Goal: Task Accomplishment & Management: Use online tool/utility

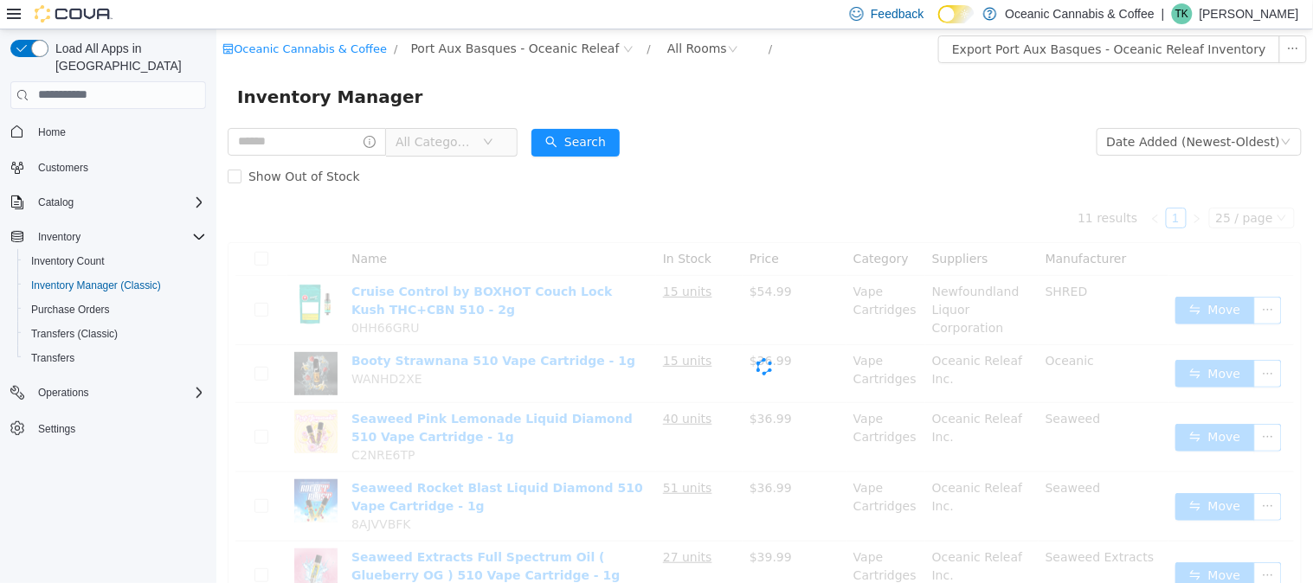
scroll to position [96, 0]
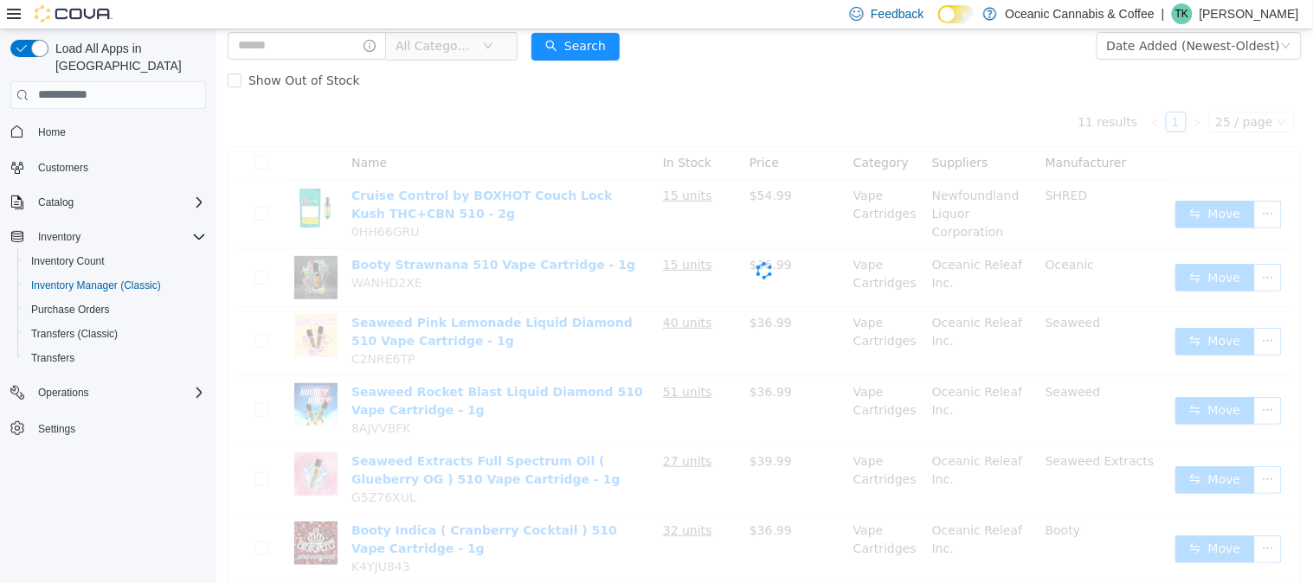
click at [492, 50] on icon "icon: down" at bounding box center [487, 45] width 10 height 10
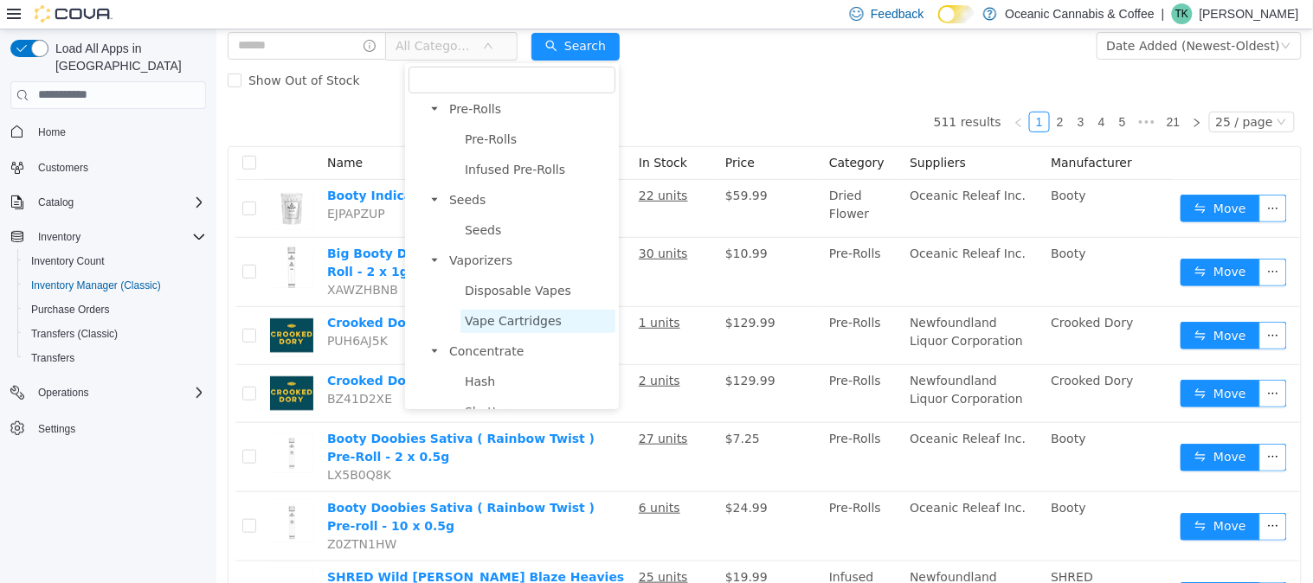
scroll to position [0, 0]
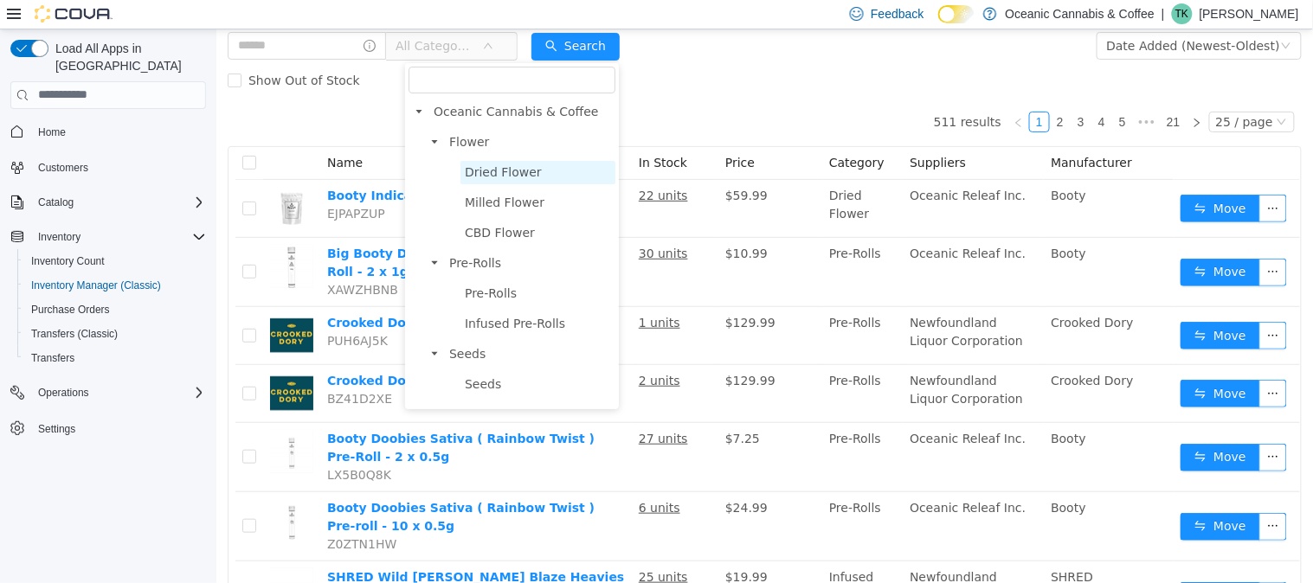
click at [501, 164] on span "Dried Flower" at bounding box center [502, 171] width 77 height 14
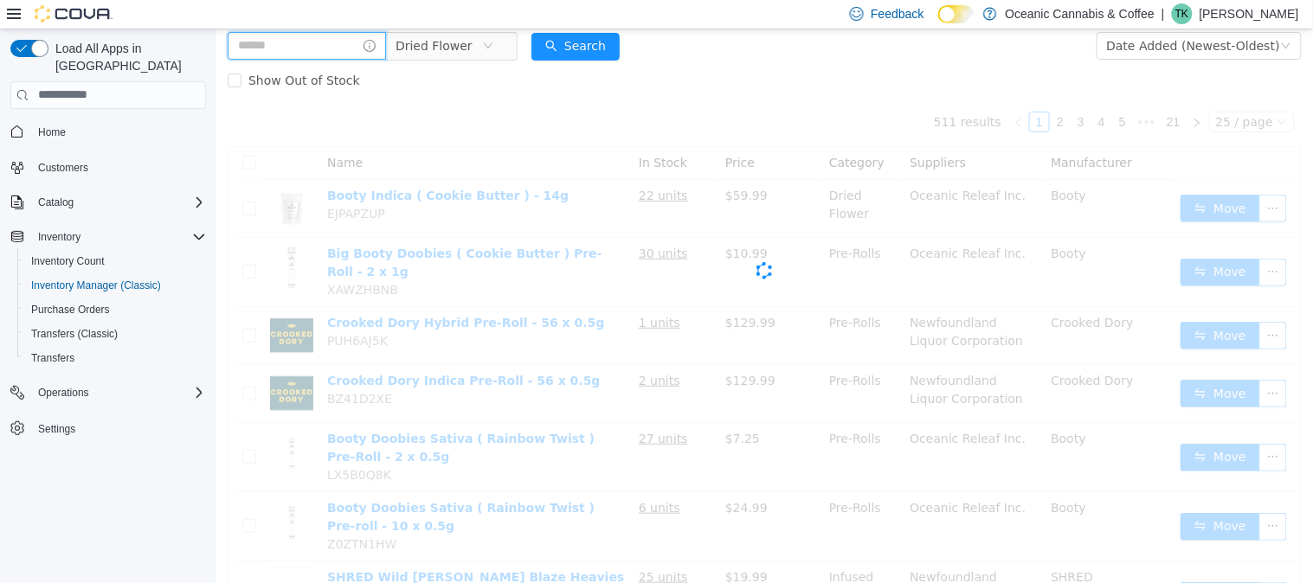
click at [298, 55] on input "text" at bounding box center [306, 45] width 158 height 28
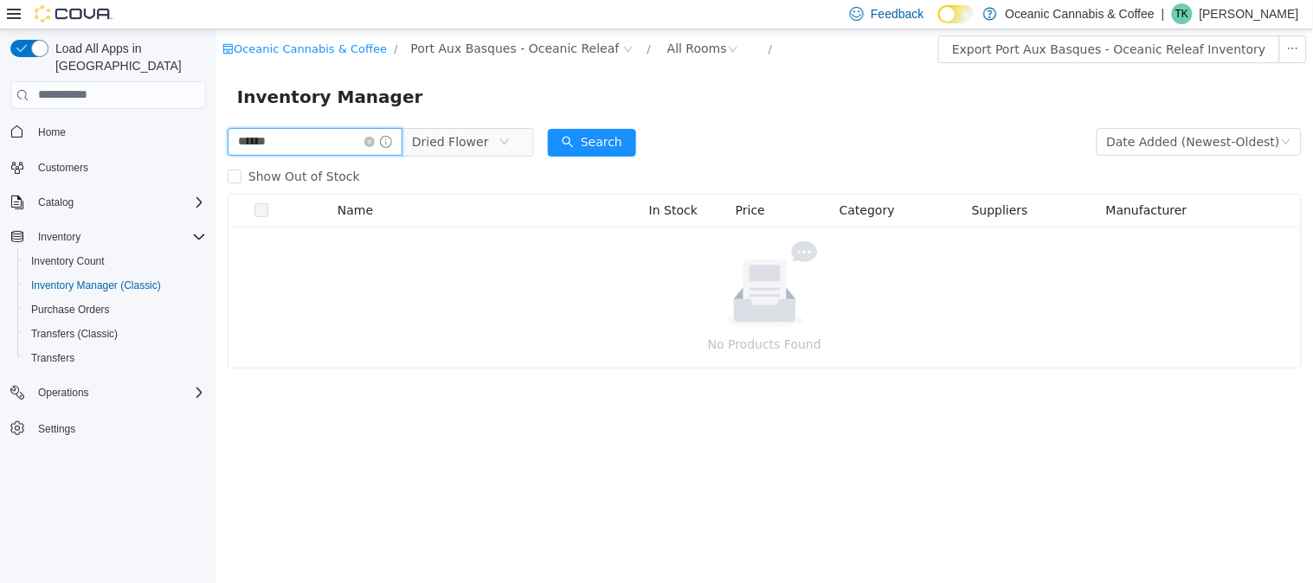
click at [245, 136] on input "******" at bounding box center [314, 141] width 175 height 28
type input "*******"
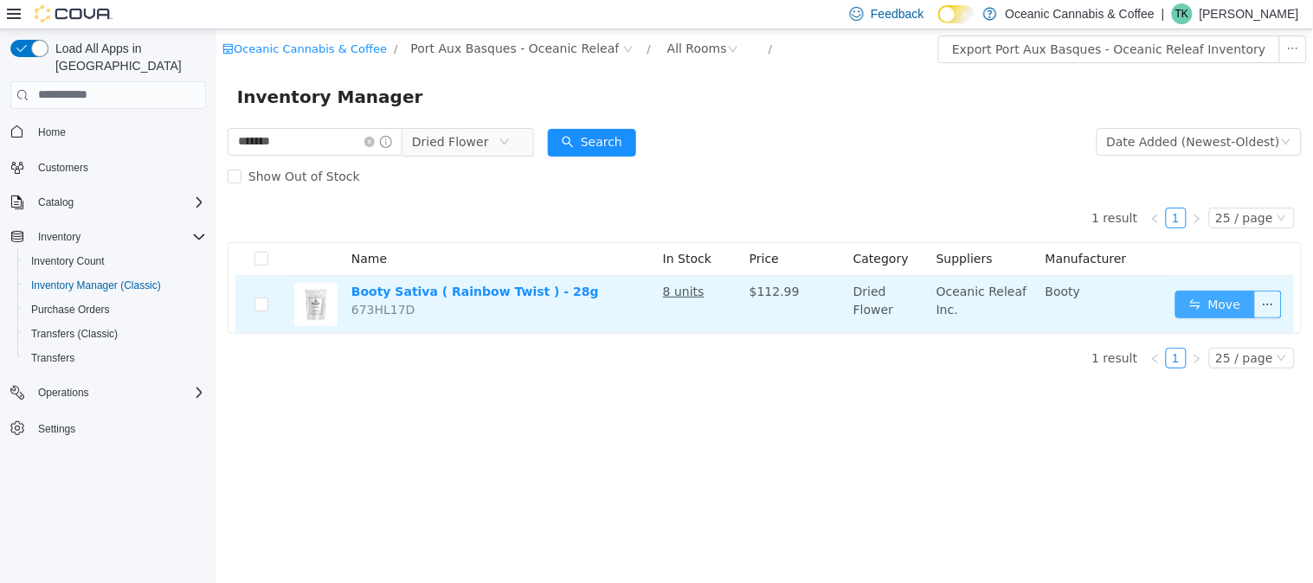
click at [1214, 310] on button "Move" at bounding box center [1214, 304] width 80 height 28
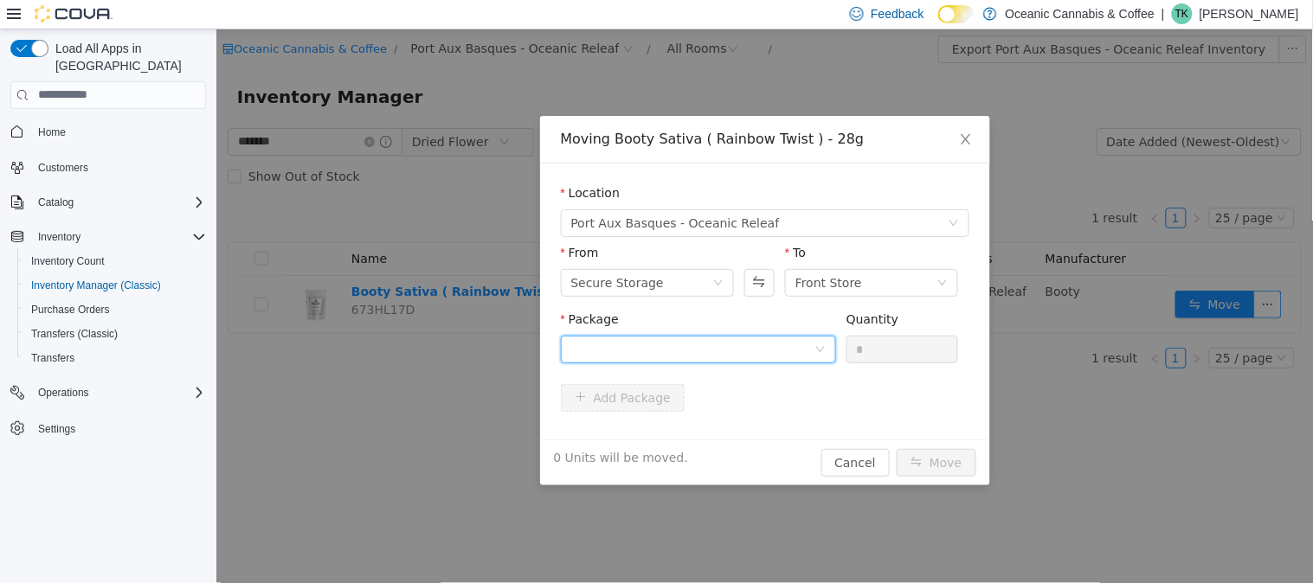
click at [695, 347] on div at bounding box center [691, 349] width 243 height 26
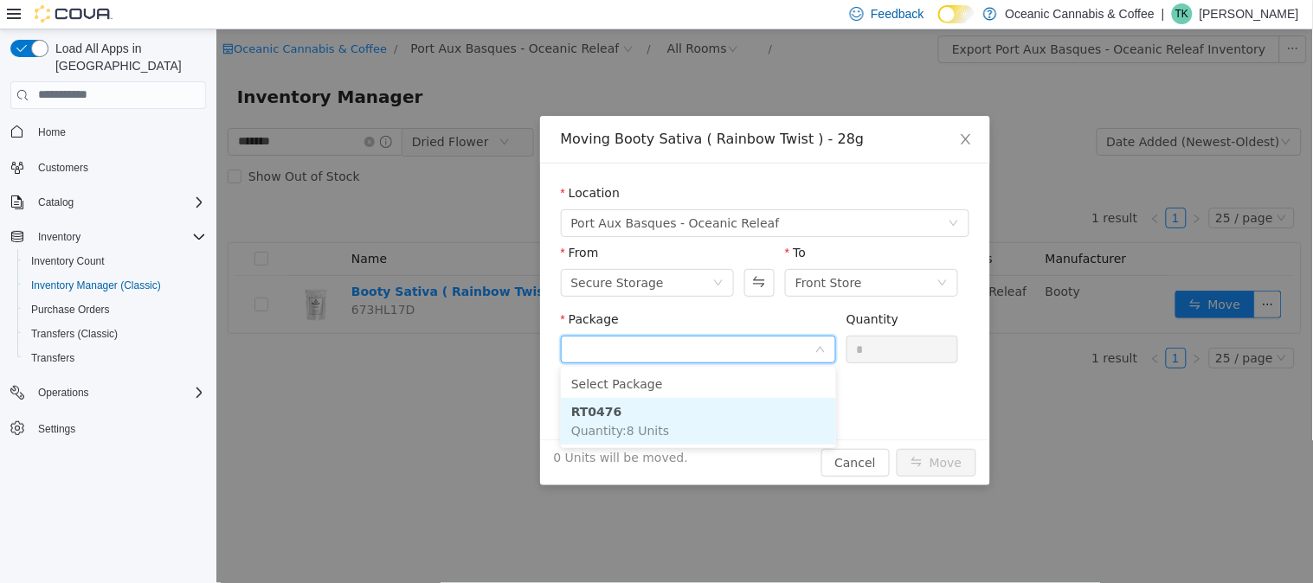
click at [672, 415] on li "RT0476 Quantity : 8 Units" at bounding box center [697, 420] width 275 height 47
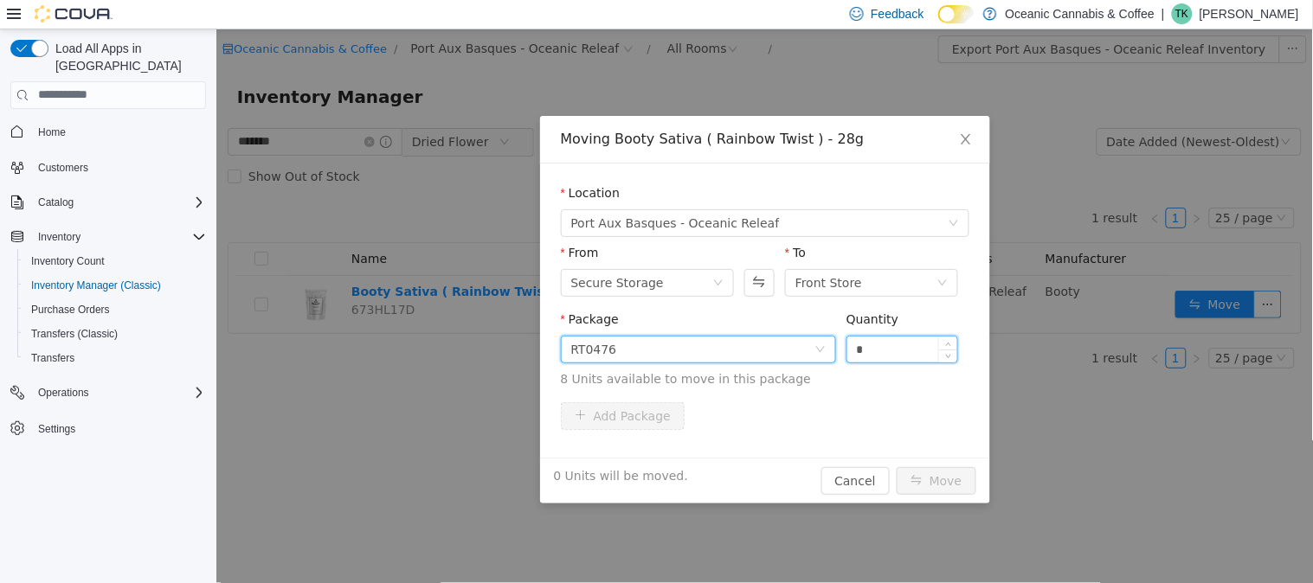
click at [892, 347] on input "*" at bounding box center [901, 349] width 111 height 26
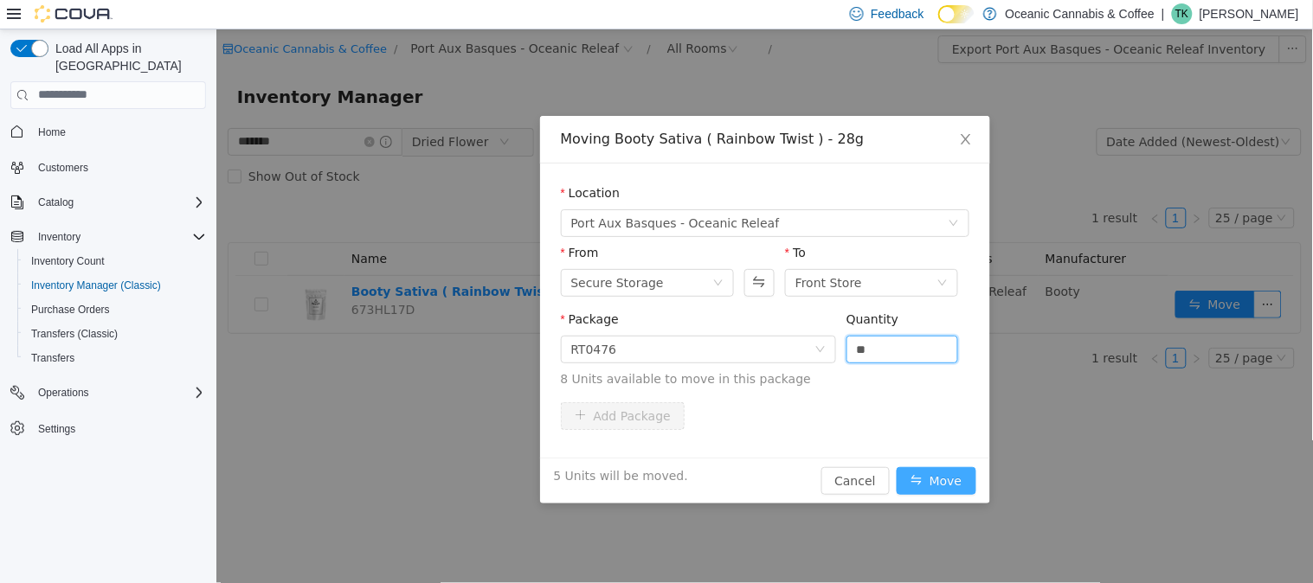
type input "*"
click at [949, 479] on button "Move" at bounding box center [936, 480] width 80 height 28
